Goal: Transaction & Acquisition: Purchase product/service

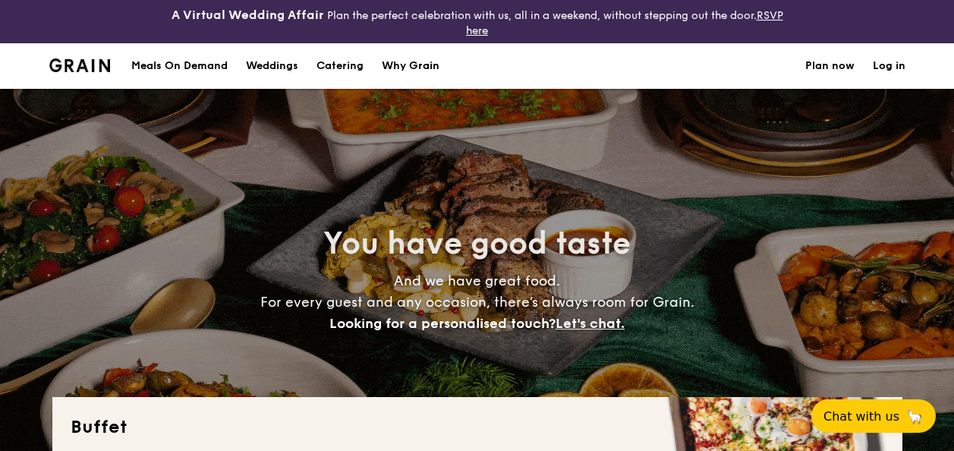
select select
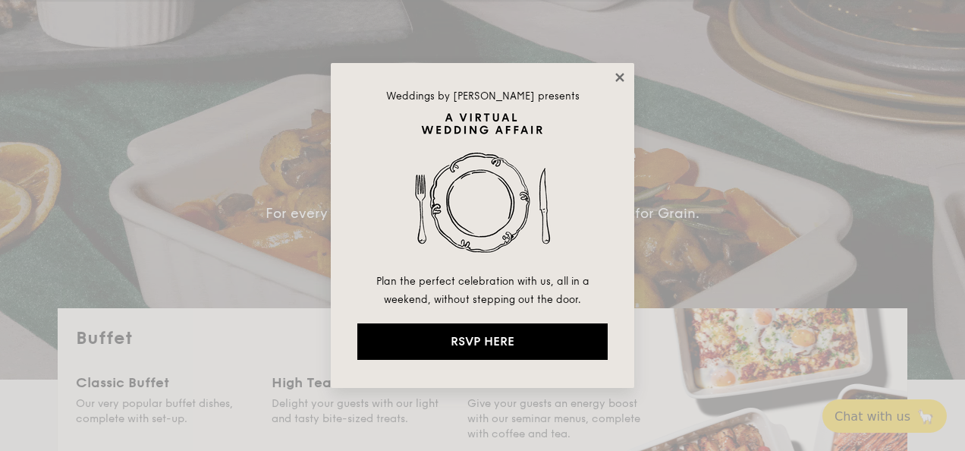
click at [616, 79] on icon at bounding box center [619, 77] width 8 height 8
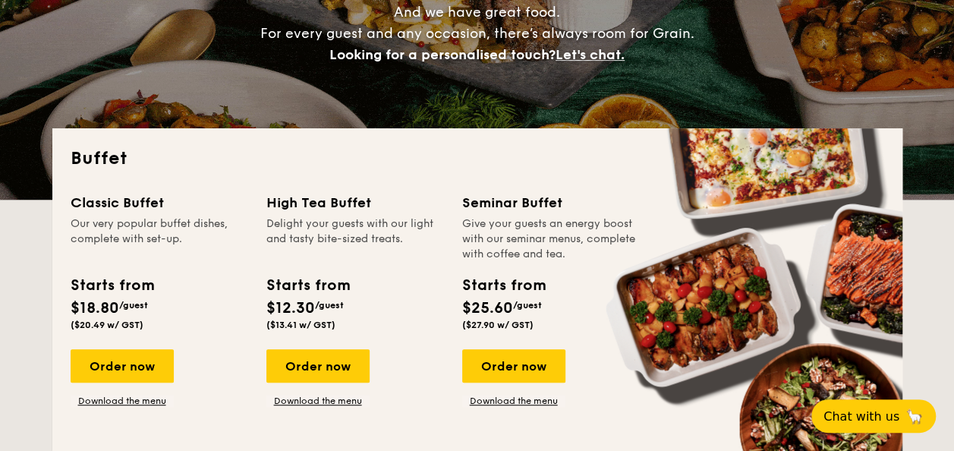
scroll to position [303, 0]
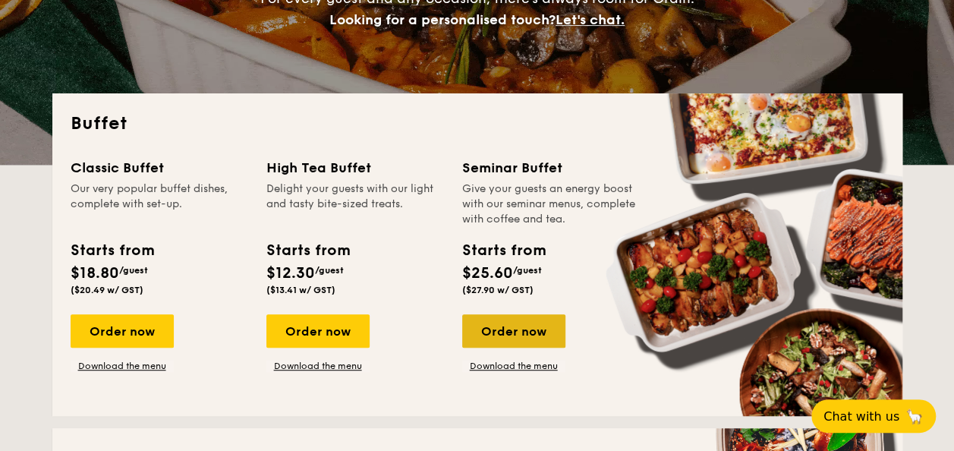
click at [503, 326] on div "Order now" at bounding box center [513, 330] width 103 height 33
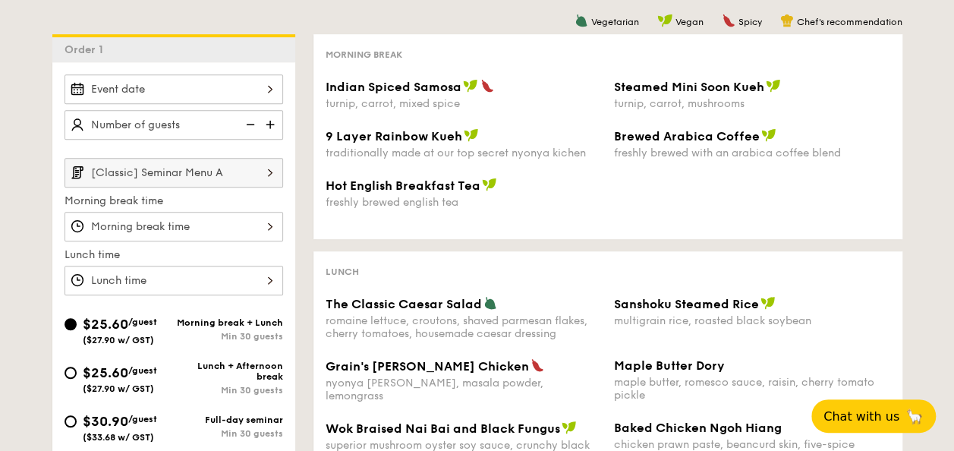
scroll to position [455, 0]
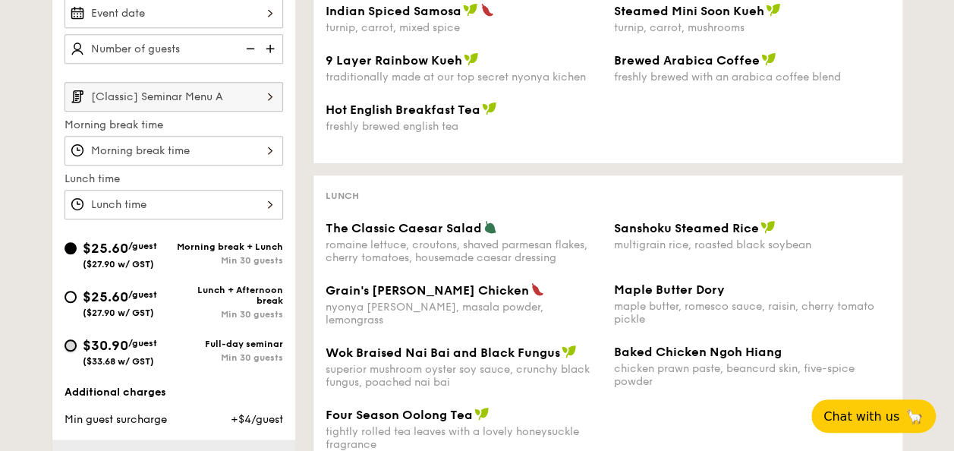
click at [67, 343] on input "$30.90 /guest ($33.68 w/ GST) Full-day seminar Min 30 guests" at bounding box center [70, 345] width 12 height 12
radio input "true"
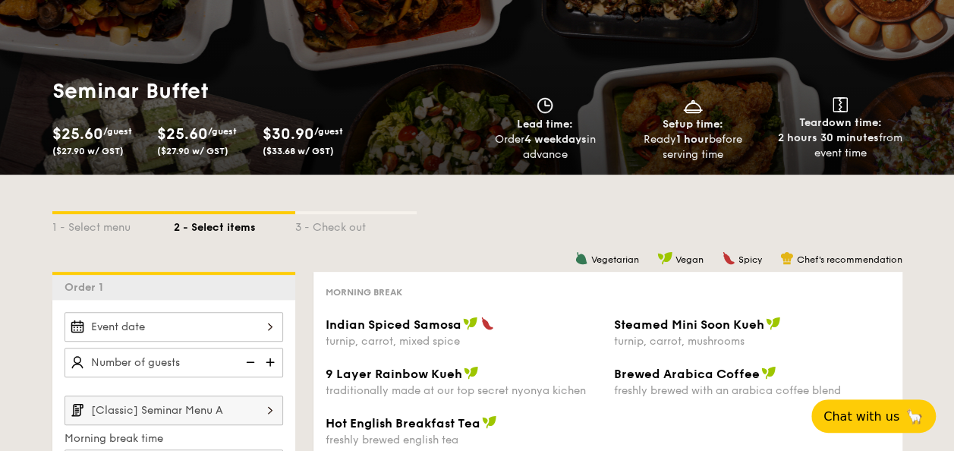
scroll to position [152, 0]
